Goal: Find specific page/section: Find specific page/section

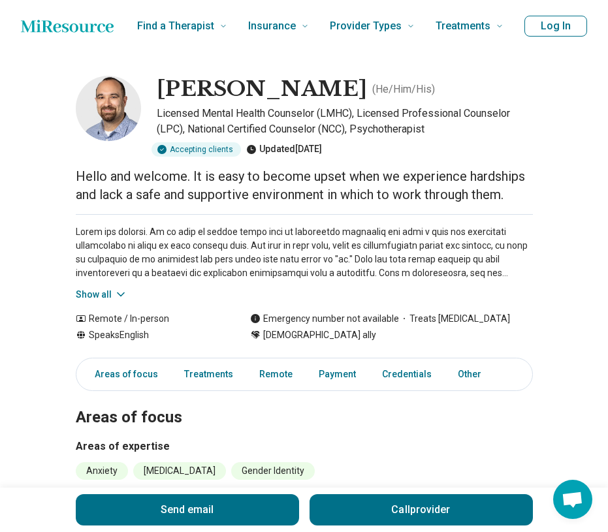
click at [91, 20] on icon "Home page" at bounding box center [67, 26] width 93 height 26
